Goal: Information Seeking & Learning: Understand process/instructions

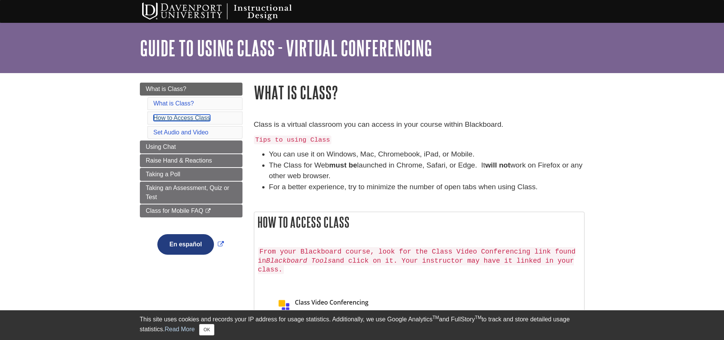
click at [199, 115] on link "How to Access Class" at bounding box center [182, 117] width 57 height 6
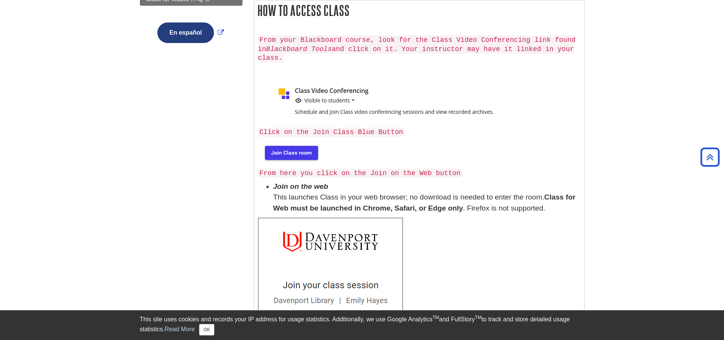
click at [308, 143] on img at bounding box center [290, 152] width 65 height 24
